Goal: Book appointment/travel/reservation

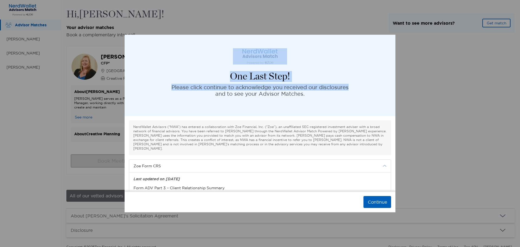
drag, startPoint x: 324, startPoint y: 43, endPoint x: 435, endPoint y: 51, distance: 111.2
click at [435, 51] on div "One Last Step! Please click continue to acknowledge you received our disclosure…" at bounding box center [260, 123] width 520 height 247
click at [369, 84] on div "One Last Step! Please click continue to acknowledge you received our disclosure…" at bounding box center [259, 75] width 271 height 81
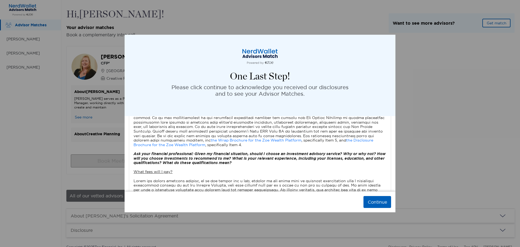
scroll to position [193, 0]
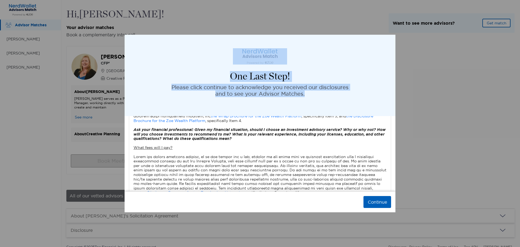
drag, startPoint x: 317, startPoint y: 42, endPoint x: 340, endPoint y: 90, distance: 53.1
click at [340, 90] on div "One Last Step! Please click continue to acknowledge you received our disclosure…" at bounding box center [259, 75] width 271 height 81
click at [509, 61] on div "One Last Step! Please click continue to acknowledge you received our disclosure…" at bounding box center [260, 123] width 520 height 247
